Goal: Check status: Check status

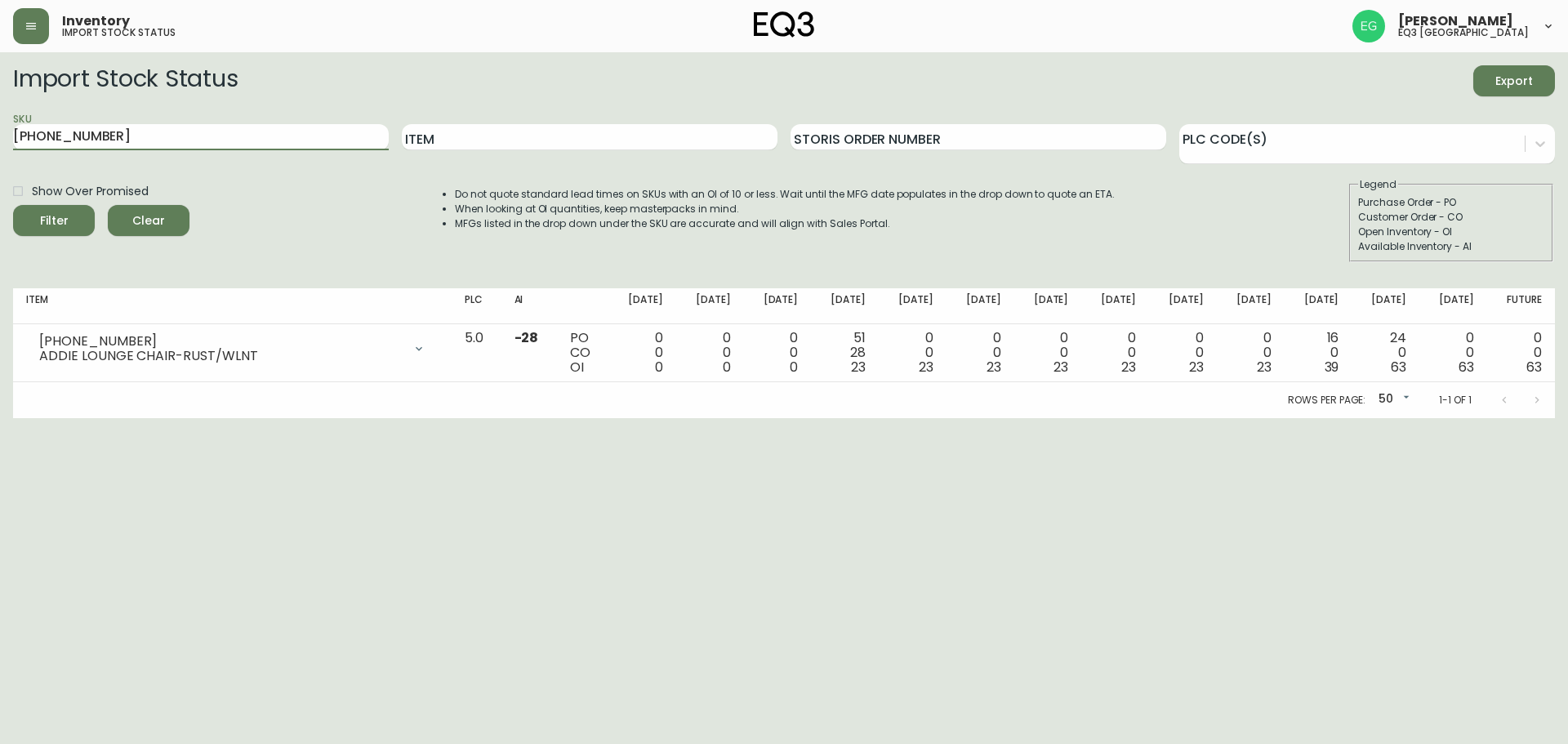
drag, startPoint x: 123, startPoint y: 129, endPoint x: 0, endPoint y: 156, distance: 125.9
click at [0, 156] on main "Import Stock Status Export SKU [PHONE_NUMBER] Item Storis Order Number PLC Code…" at bounding box center [784, 235] width 1568 height 366
paste input "3020-357-13-A"
type input "3020-357-13-A"
click at [13, 205] on button "Filter" at bounding box center [53, 220] width 82 height 31
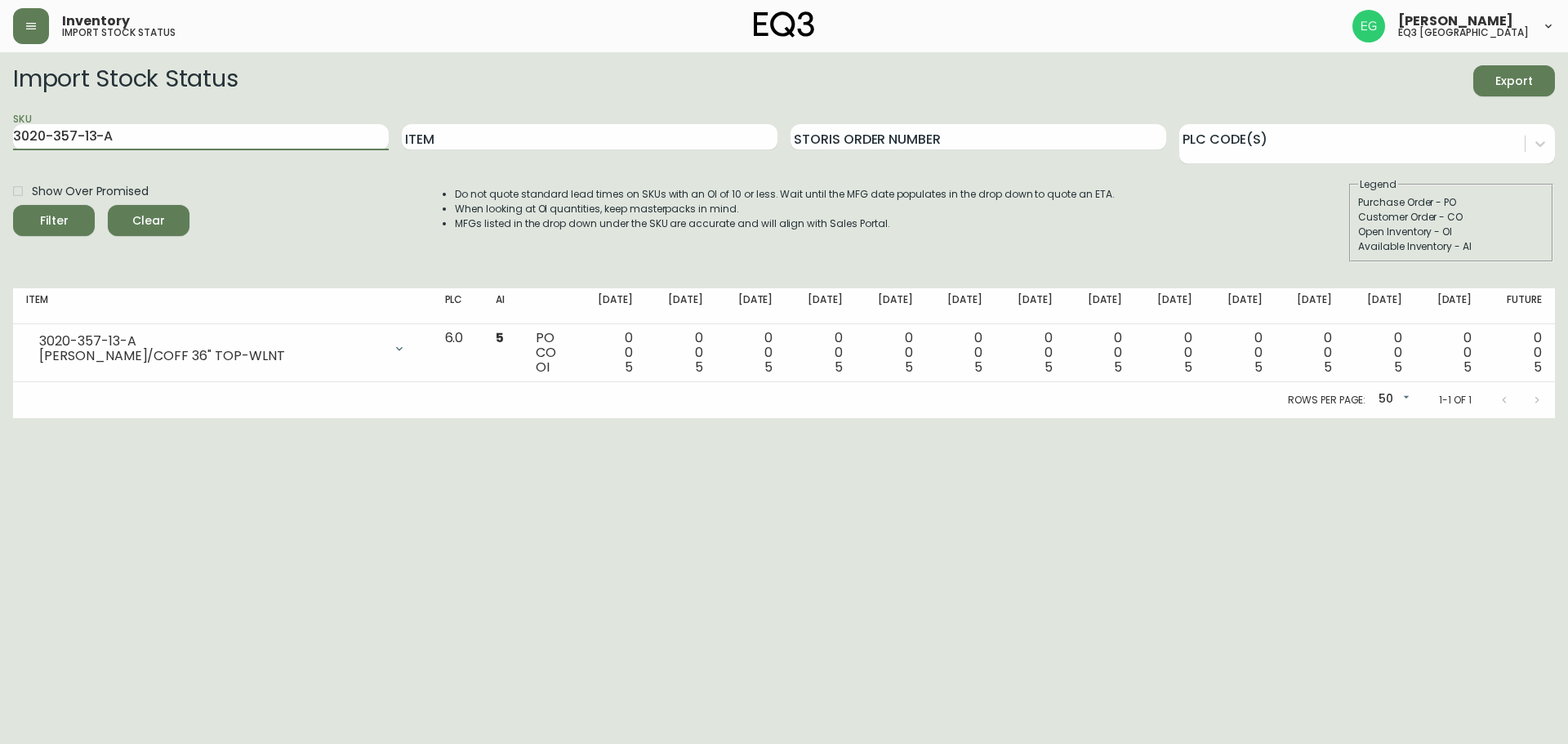
drag, startPoint x: 125, startPoint y: 144, endPoint x: 0, endPoint y: 124, distance: 126.6
click at [0, 124] on main "Import Stock Status Export SKU 3020-357-13-A Item Storis Order Number PLC Code(…" at bounding box center [784, 235] width 1568 height 366
paste input "3020-351-4-B"
type input "3020-351-4-B"
click at [13, 205] on button "Filter" at bounding box center [53, 220] width 82 height 31
